Goal: Navigation & Orientation: Find specific page/section

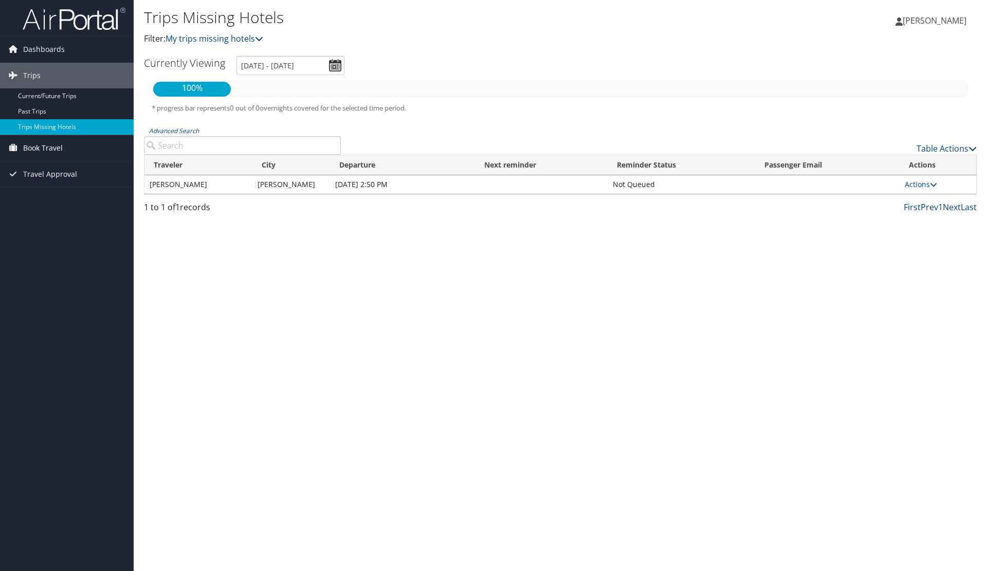
click at [40, 147] on span "Book Travel" at bounding box center [43, 148] width 40 height 26
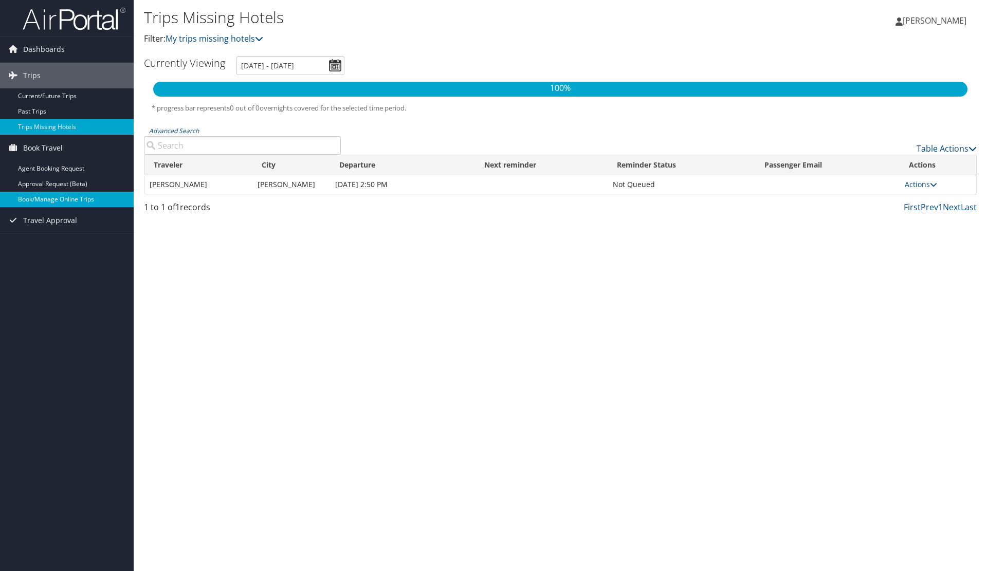
click at [46, 196] on link "Book/Manage Online Trips" at bounding box center [67, 199] width 134 height 15
